Goal: Information Seeking & Learning: Learn about a topic

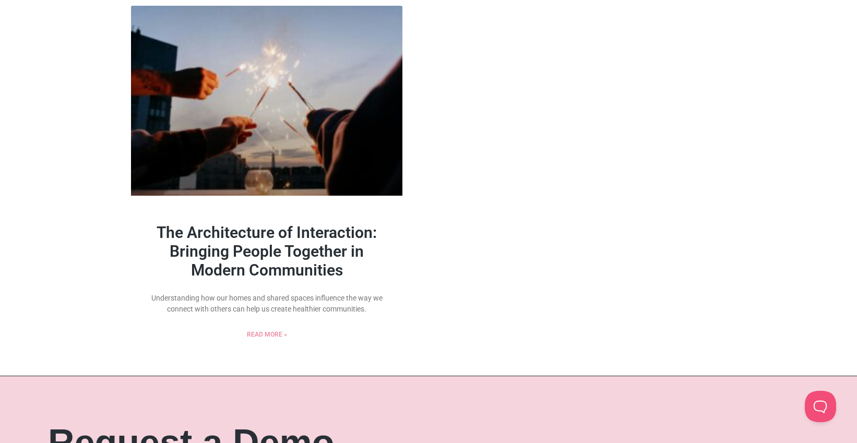
scroll to position [1251, 0]
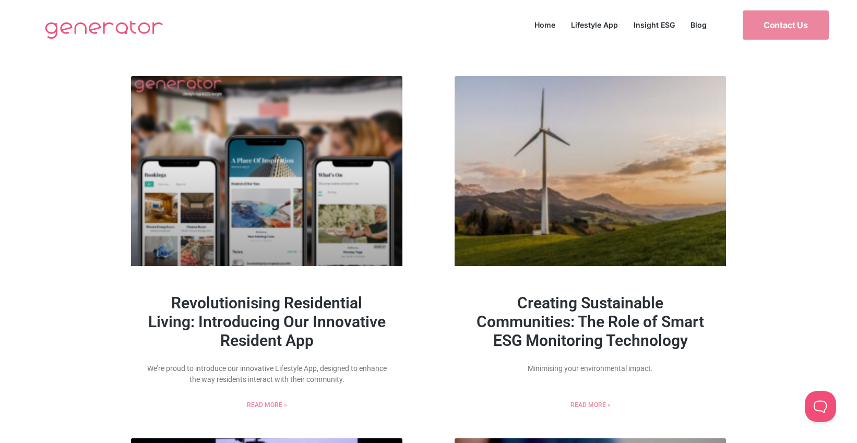
click at [127, 29] on img at bounding box center [104, 29] width 129 height 42
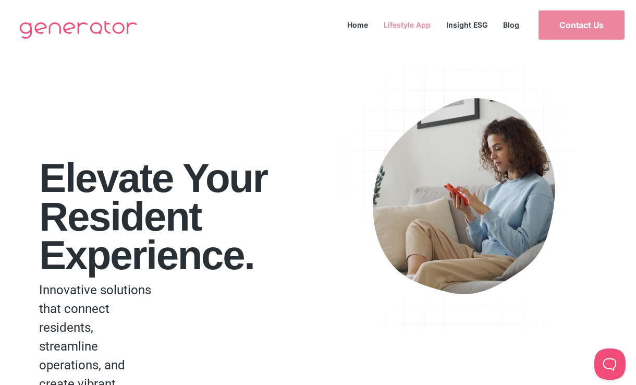
click at [399, 26] on link "Lifestyle App" at bounding box center [407, 25] width 63 height 14
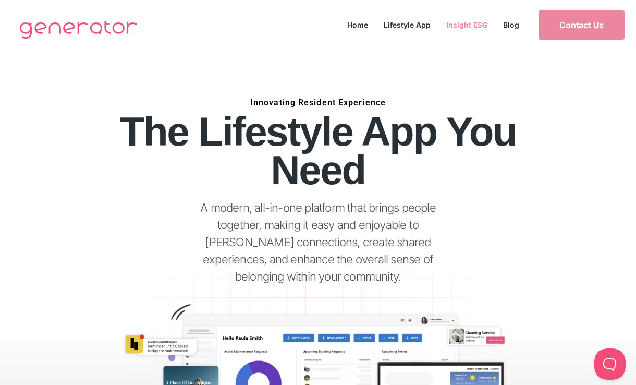
click at [458, 22] on link "Insight ESG" at bounding box center [467, 25] width 57 height 14
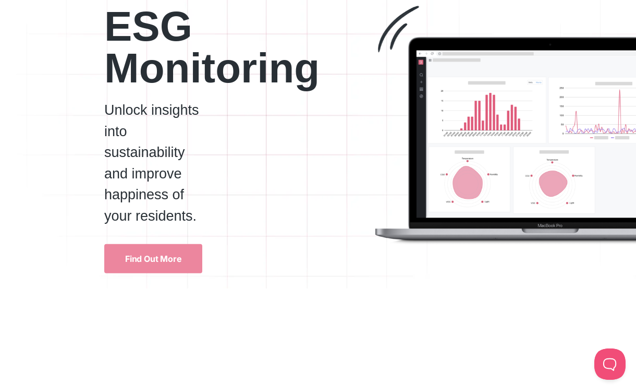
scroll to position [119, 0]
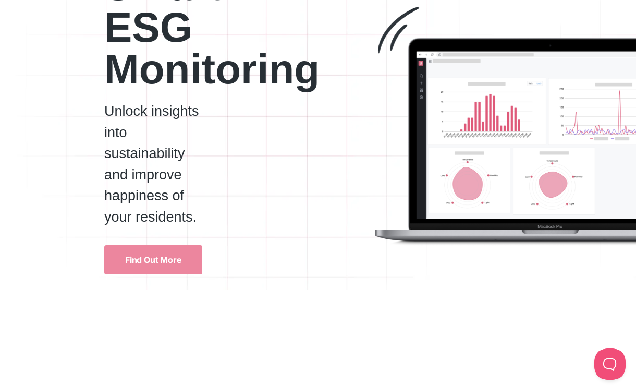
click at [152, 172] on p "Unlock insights into sustainability and improve happiness of your residents." at bounding box center [153, 164] width 98 height 127
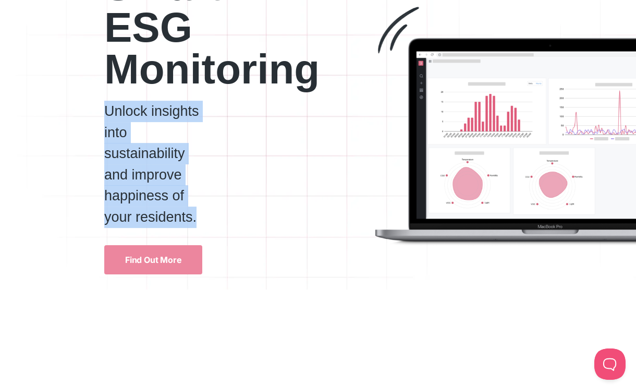
drag, startPoint x: 197, startPoint y: 217, endPoint x: 103, endPoint y: 115, distance: 138.5
click at [103, 115] on div "Smart ESG Monitoring Unlock insights into sustainability and improve happiness …" at bounding box center [127, 115] width 255 height 320
copy p "Unlock insights into sustainability and improve happiness of your residents."
click at [165, 165] on p "Unlock insights into sustainability and improve happiness of your residents." at bounding box center [153, 164] width 98 height 127
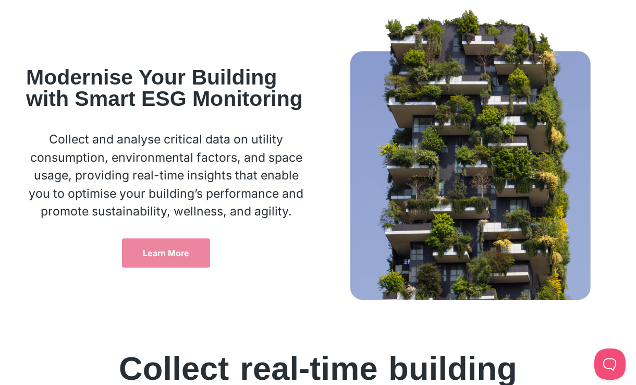
scroll to position [500, 0]
